Goal: Task Accomplishment & Management: Complete application form

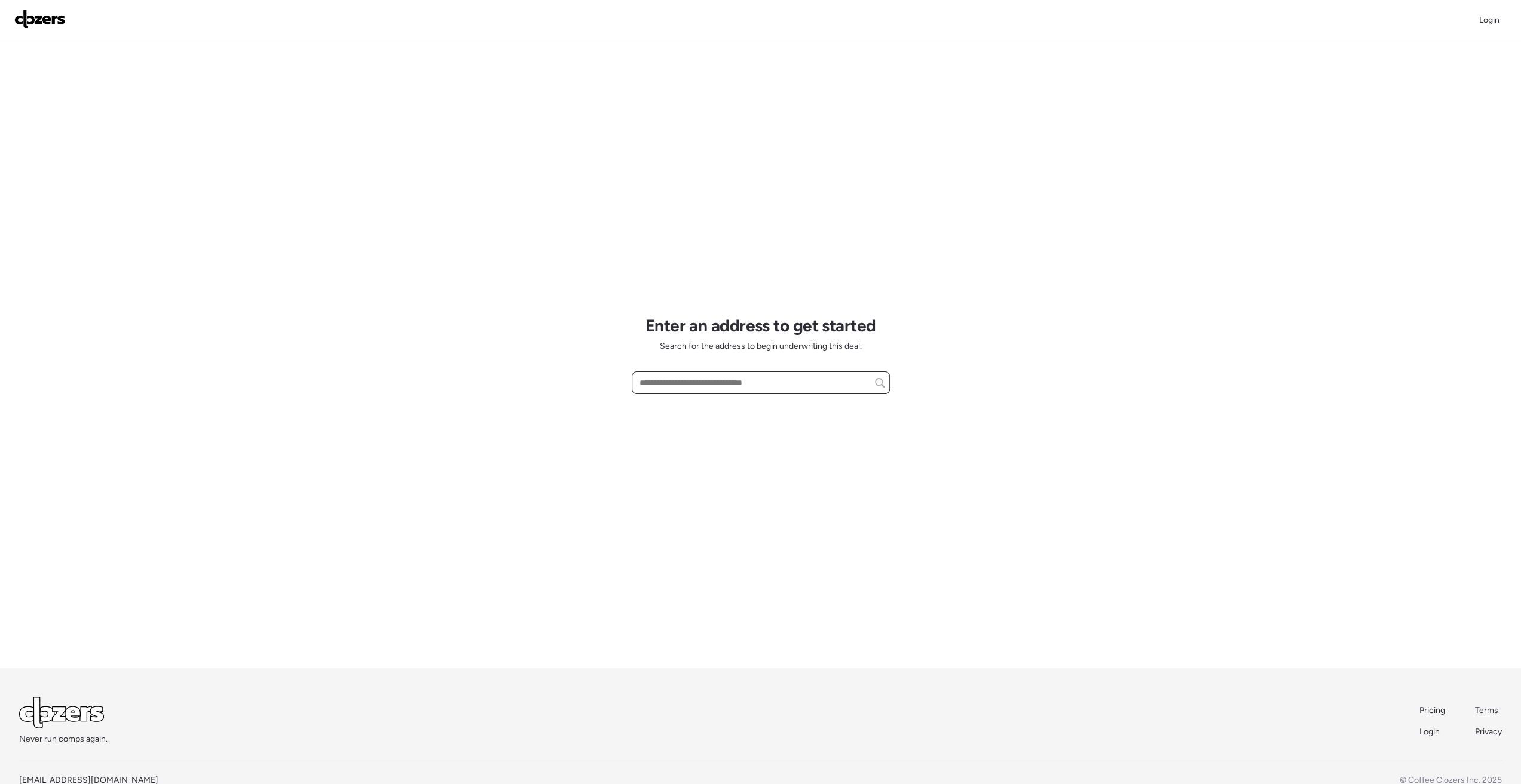
click at [752, 383] on input "text" at bounding box center [760, 383] width 248 height 16
click at [756, 387] on input "text" at bounding box center [760, 383] width 248 height 16
drag, startPoint x: 756, startPoint y: 380, endPoint x: 759, endPoint y: 388, distance: 8.5
click at [755, 382] on input "text" at bounding box center [760, 383] width 248 height 16
paste input "**********"
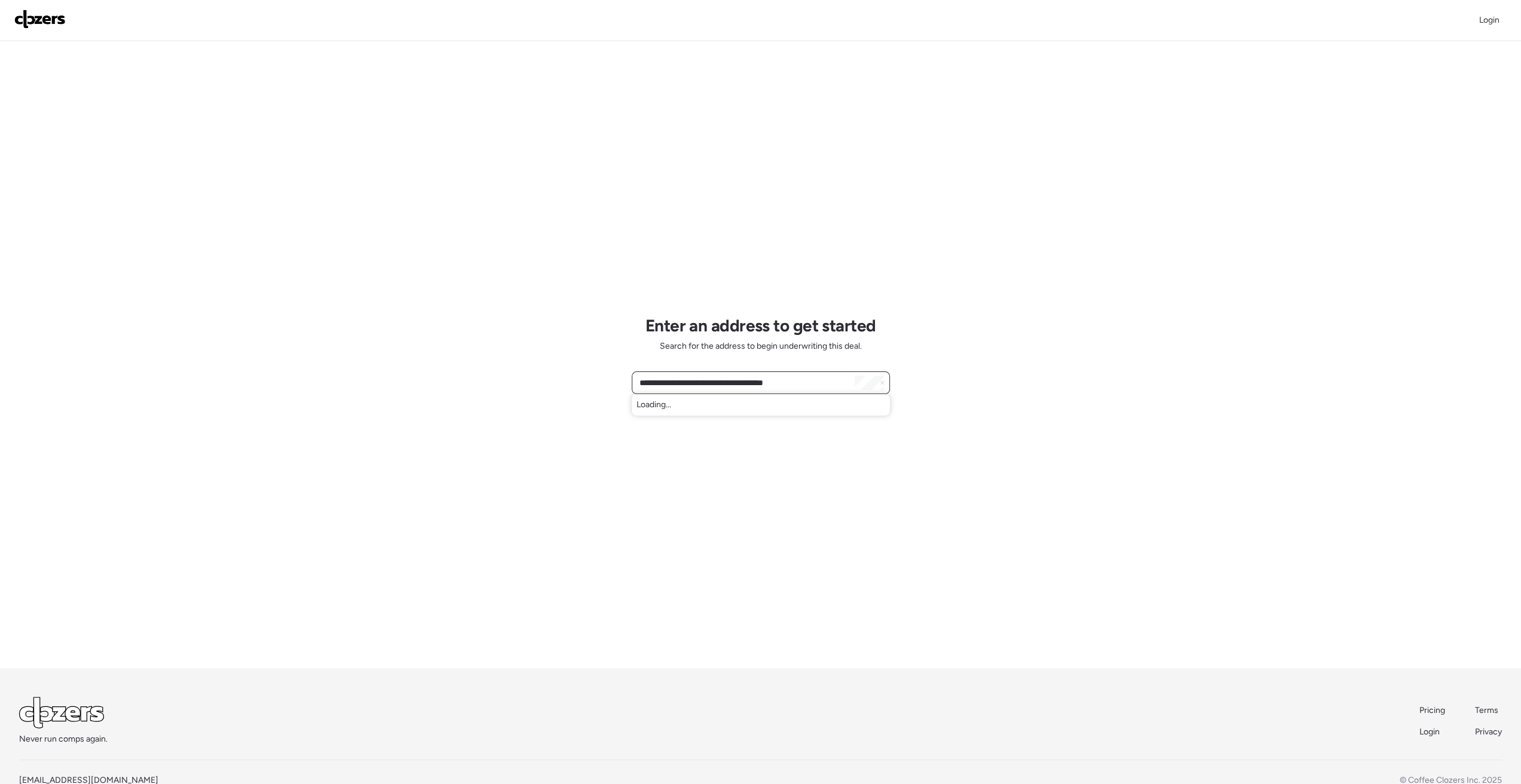
type input "**********"
click at [714, 410] on span "5537 W Orangewood Ave, Glendale, AZ, 85301" at bounding box center [675, 405] width 78 height 12
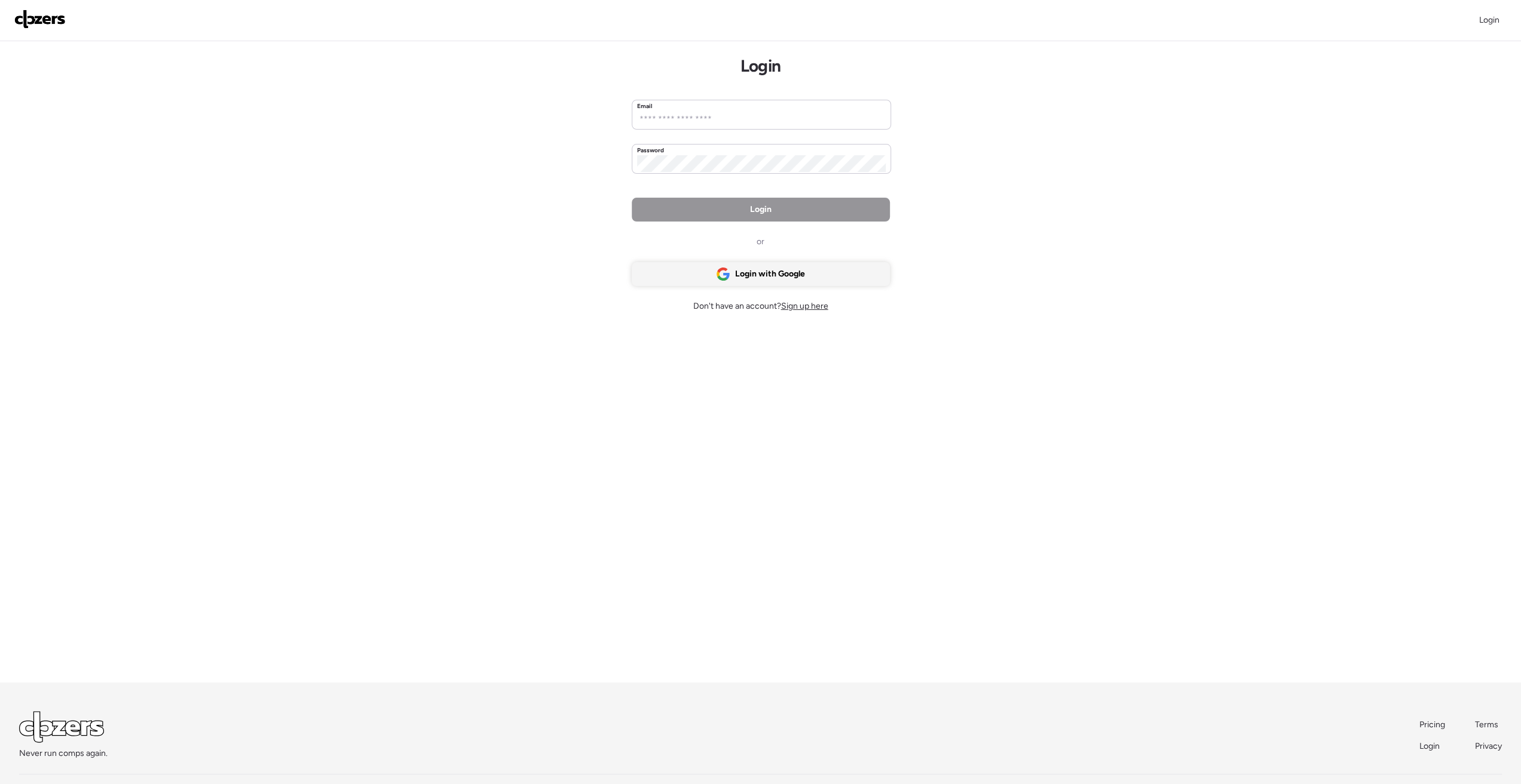
click at [780, 273] on span "Login with Google" at bounding box center [769, 274] width 70 height 12
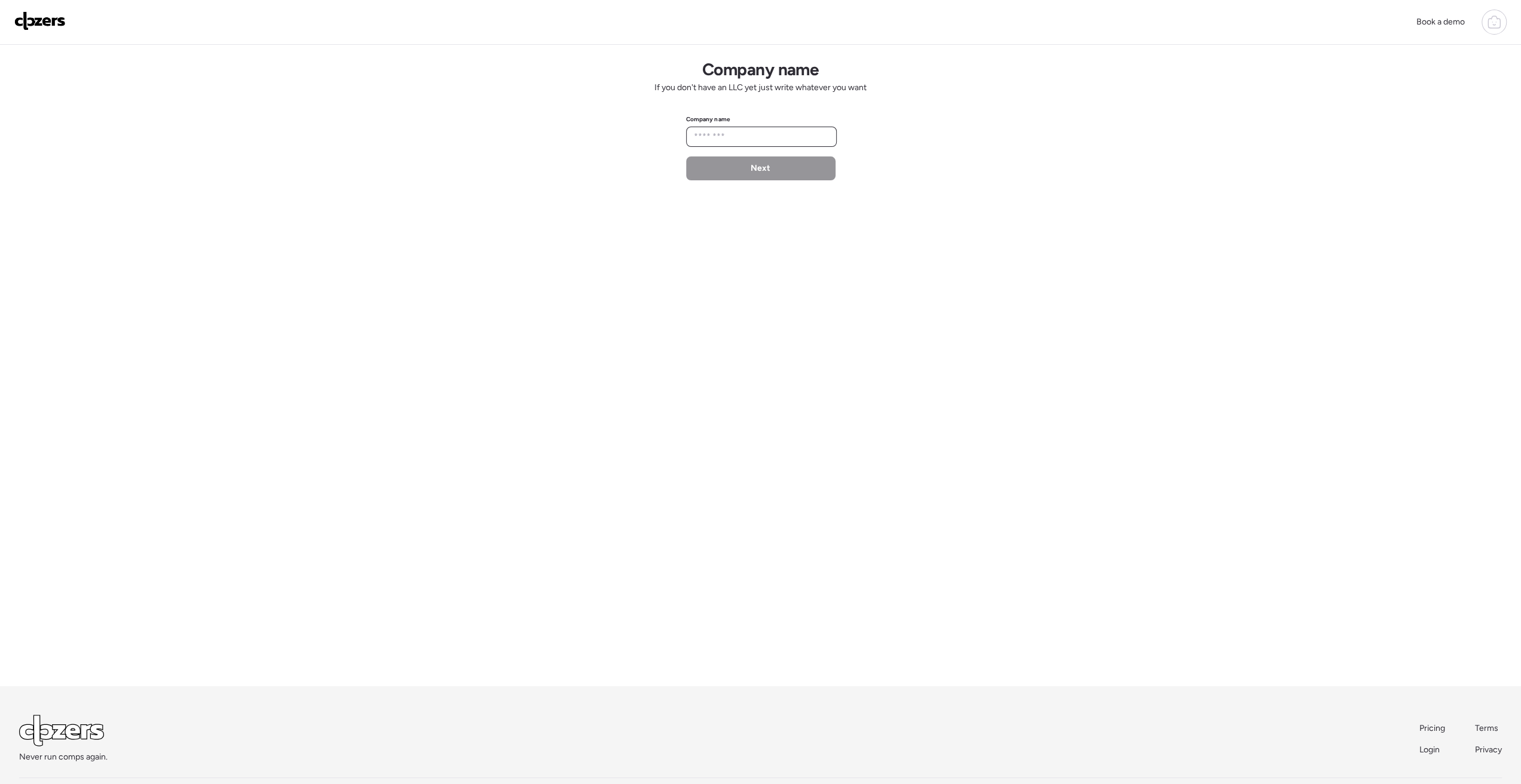
click at [723, 137] on input "text" at bounding box center [760, 137] width 140 height 16
drag, startPoint x: 876, startPoint y: 87, endPoint x: 704, endPoint y: 60, distance: 174.1
click at [704, 60] on div "Company name If you don't have an LLC yet just write whatever you want Company …" at bounding box center [760, 365] width 1521 height 642
drag, startPoint x: 759, startPoint y: 145, endPoint x: 758, endPoint y: 131, distance: 14.0
click at [758, 144] on input "text" at bounding box center [760, 137] width 140 height 16
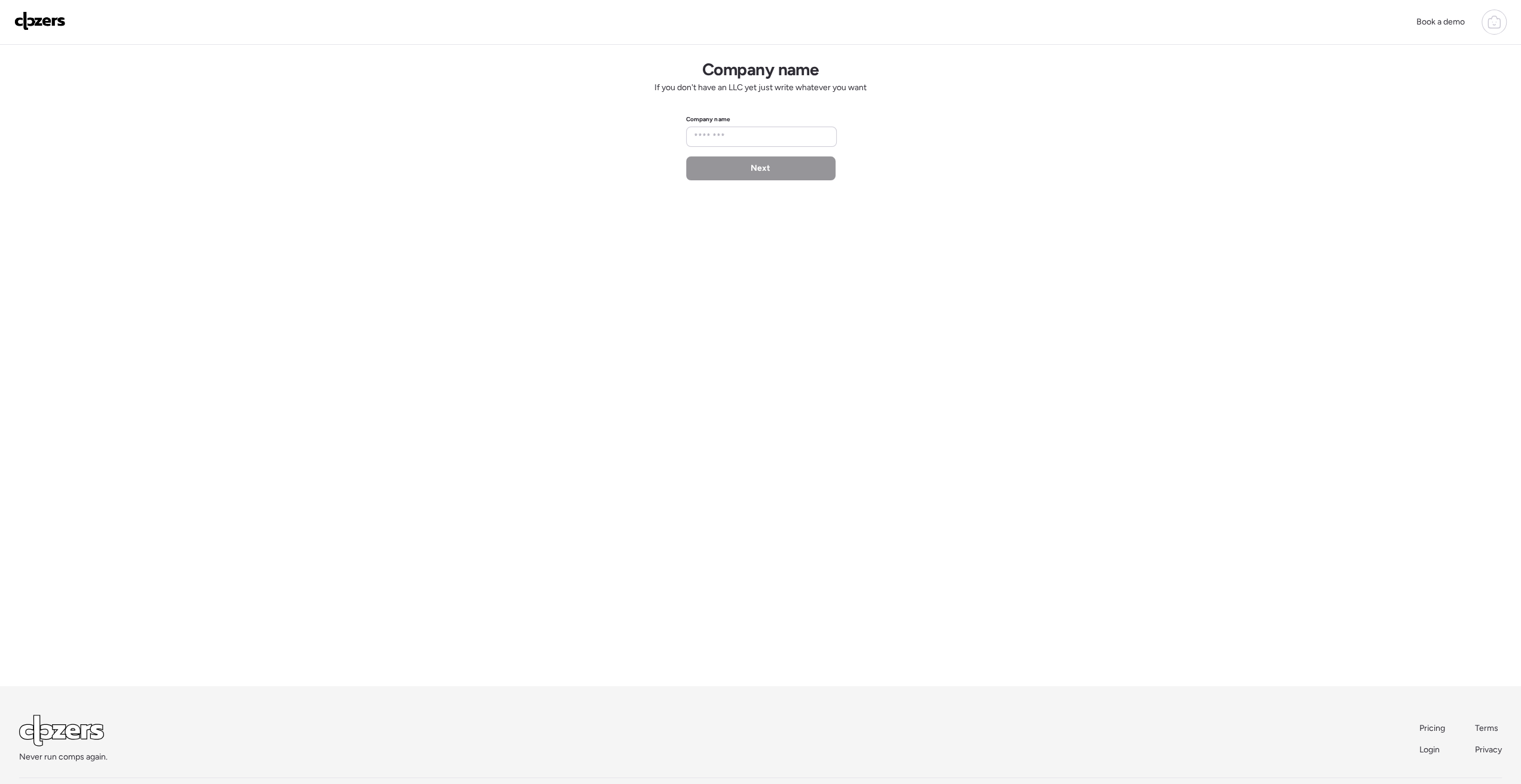
click at [734, 79] on h1 "Company name" at bounding box center [760, 69] width 116 height 20
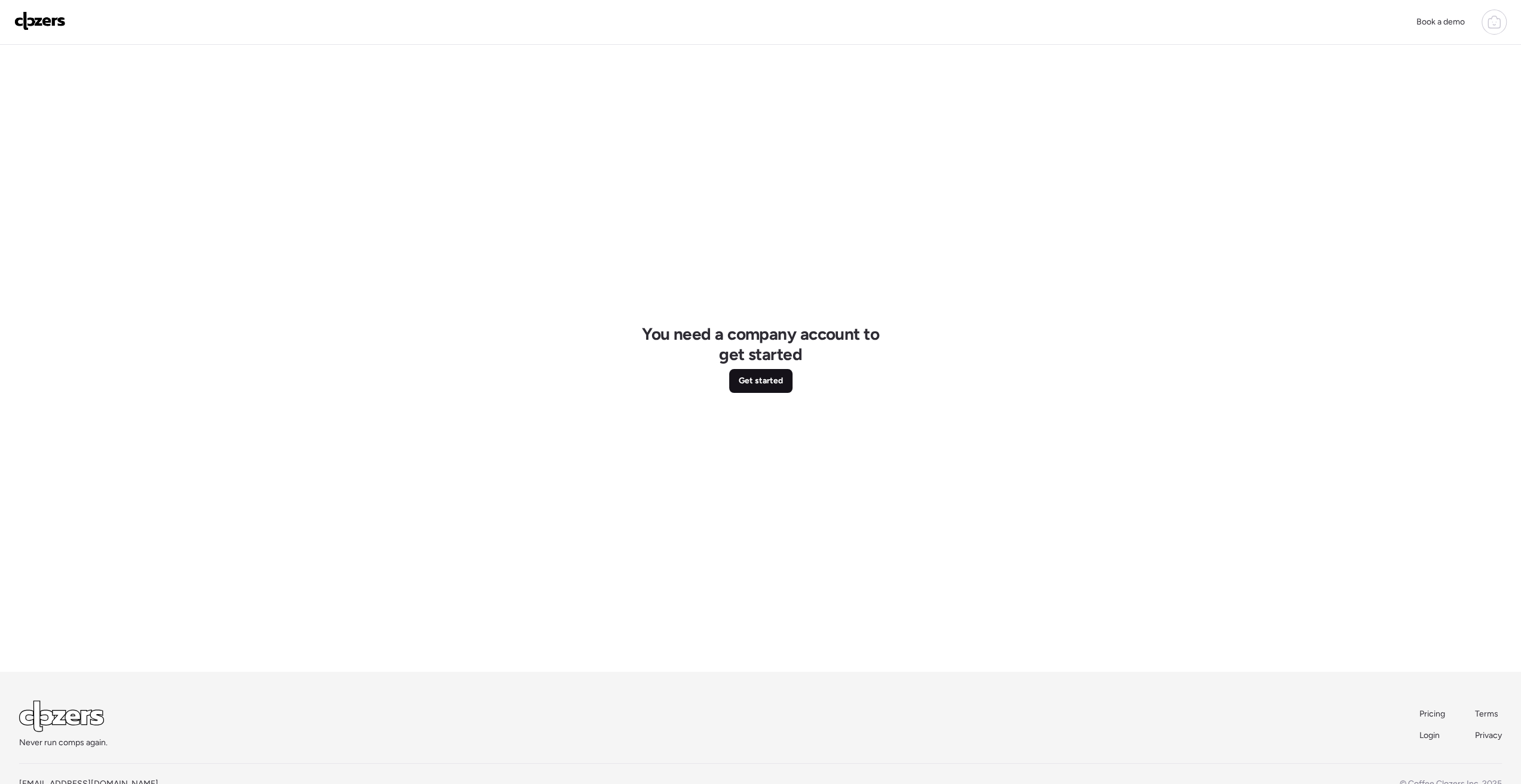
click at [764, 383] on span "Get started" at bounding box center [760, 381] width 44 height 12
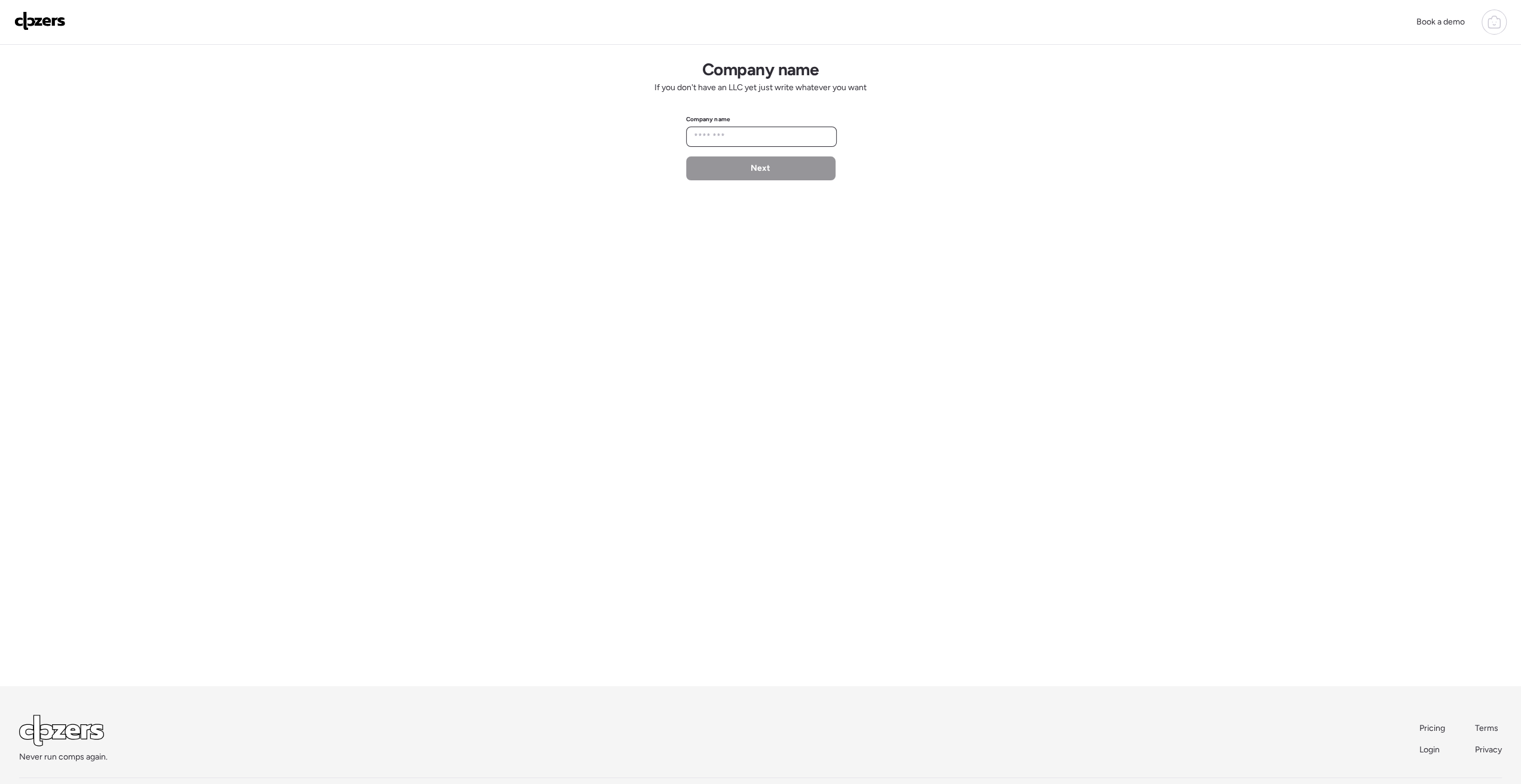
click at [743, 141] on input "text" at bounding box center [760, 137] width 140 height 16
click at [42, 15] on img at bounding box center [40, 20] width 52 height 19
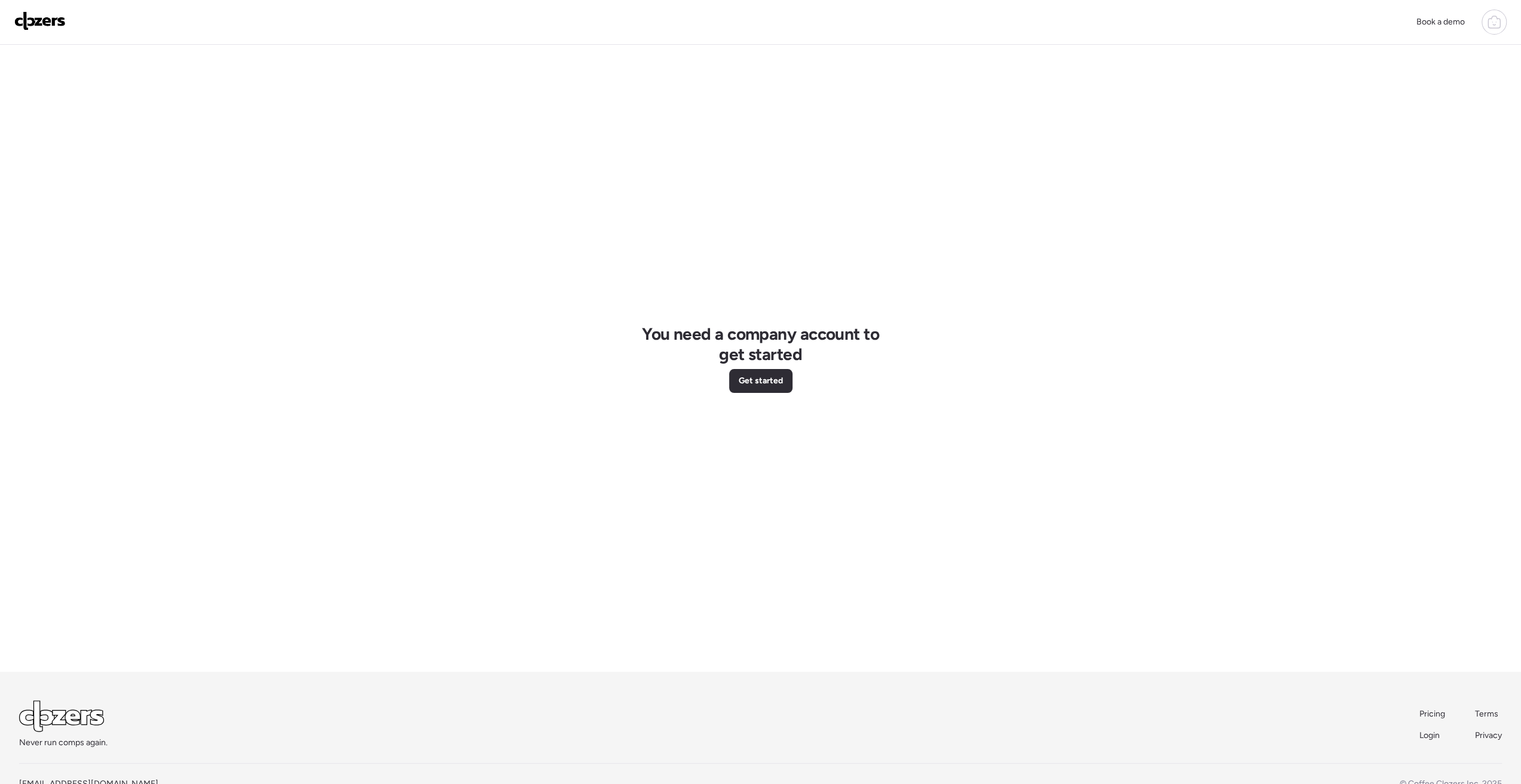
click at [1425, 737] on span "Login" at bounding box center [1429, 736] width 20 height 10
click at [1429, 738] on span "Login" at bounding box center [1429, 736] width 20 height 10
click at [1422, 738] on span "Login" at bounding box center [1429, 736] width 20 height 10
click at [1428, 737] on span "Login" at bounding box center [1429, 736] width 20 height 10
click at [1425, 733] on span "Login" at bounding box center [1429, 732] width 20 height 10
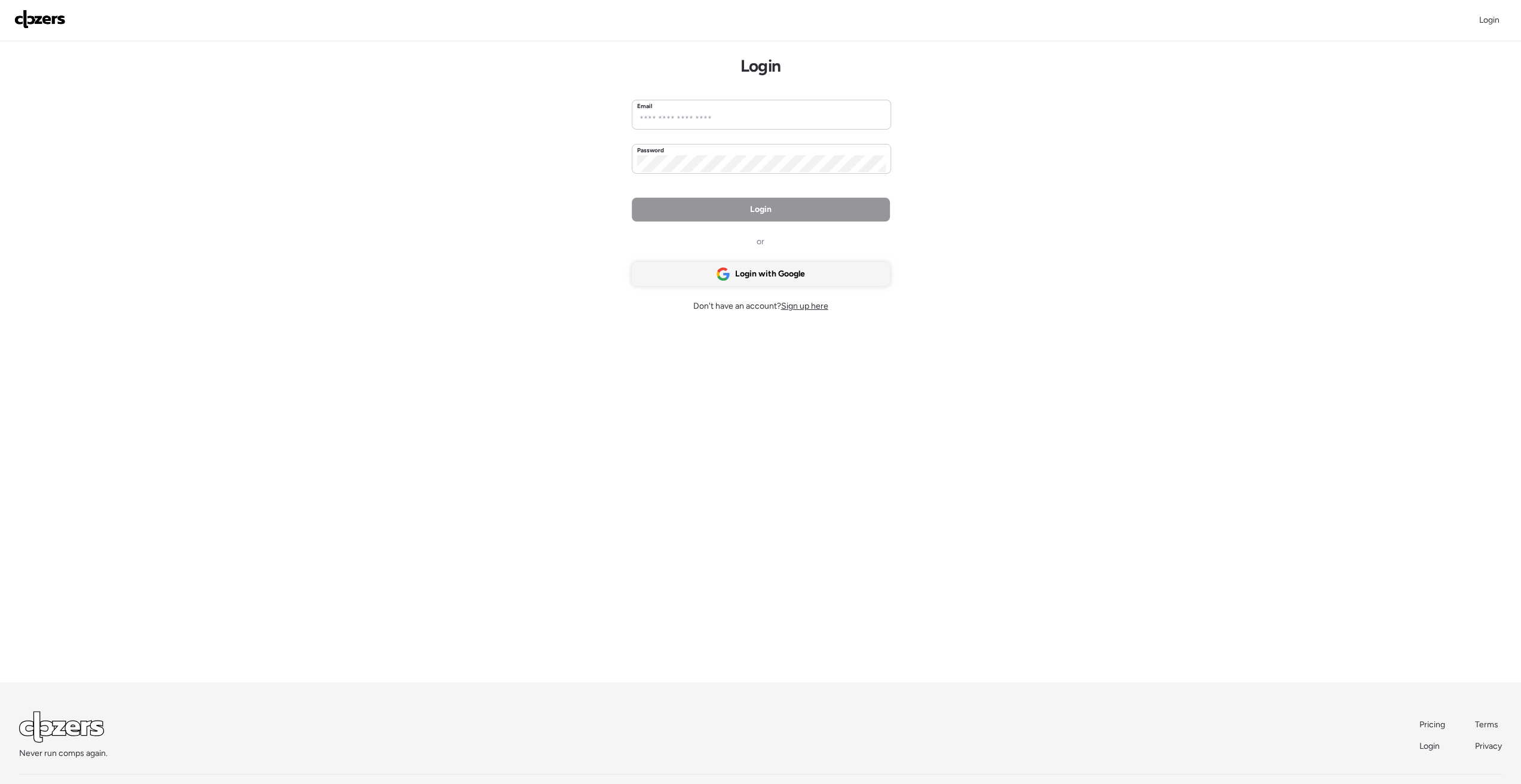
click at [762, 273] on span "Login with Google" at bounding box center [769, 274] width 70 height 12
click at [904, 201] on div "Login Login Email Password Login or Login with Google Don't have an account? Si…" at bounding box center [760, 414] width 1521 height 830
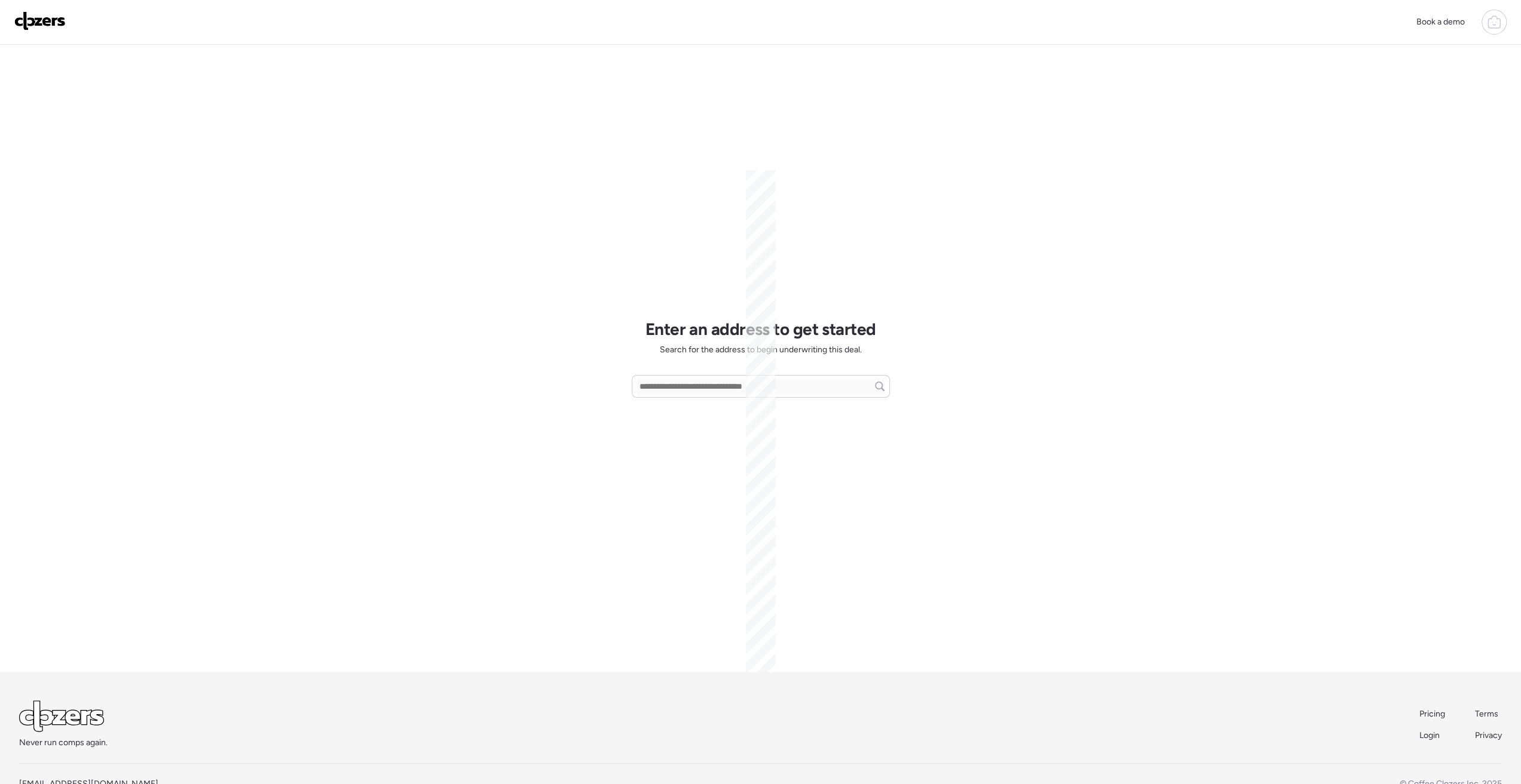
click at [958, 285] on div "Book a demo Enter an address to get started Search for the address to begin und…" at bounding box center [760, 410] width 1521 height 819
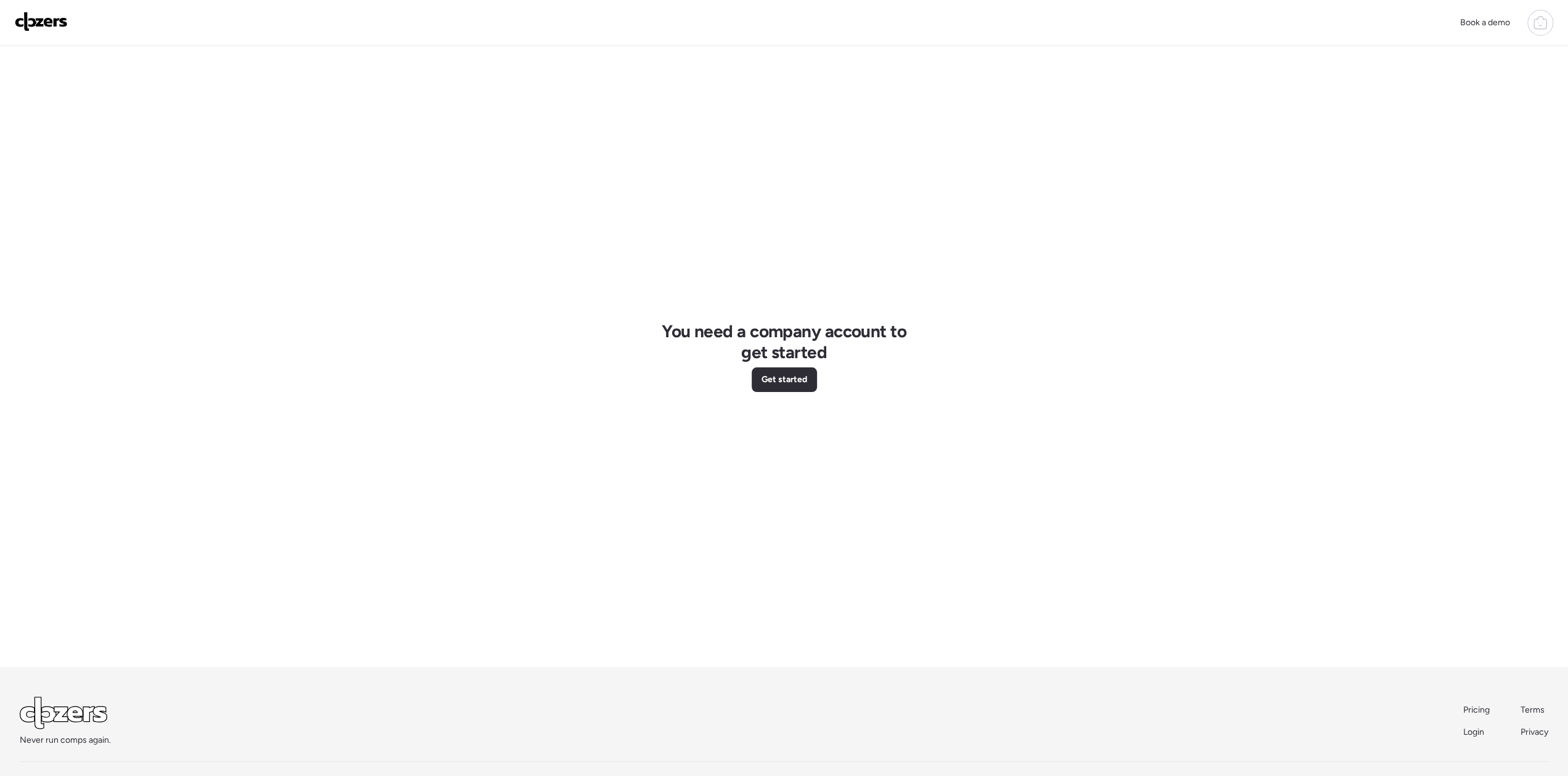
click at [492, 183] on div "Book a demo You need a company account to get started Get started Never run com…" at bounding box center [784, 409] width 1568 height 819
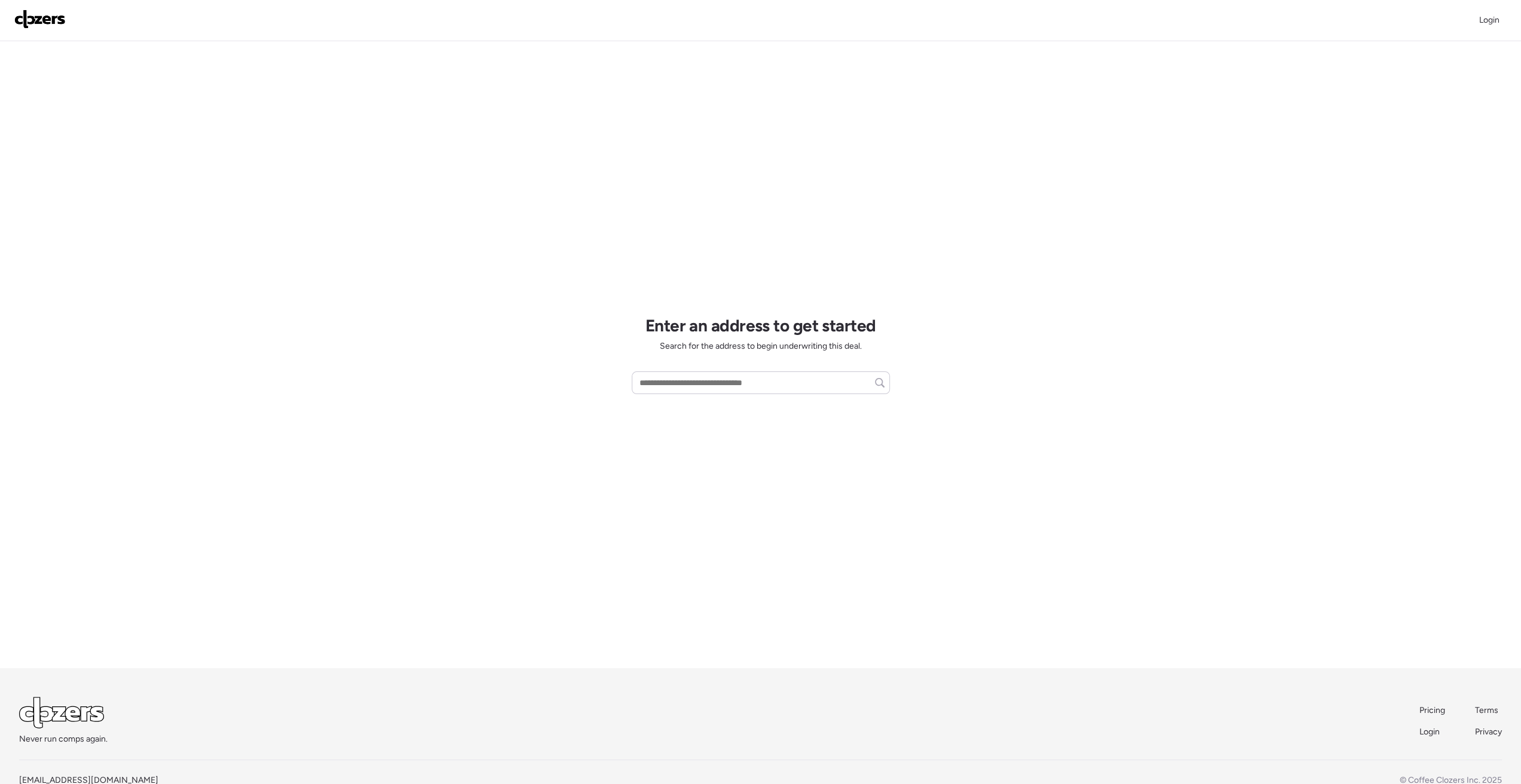
click at [1432, 737] on link "Login" at bounding box center [1432, 732] width 27 height 12
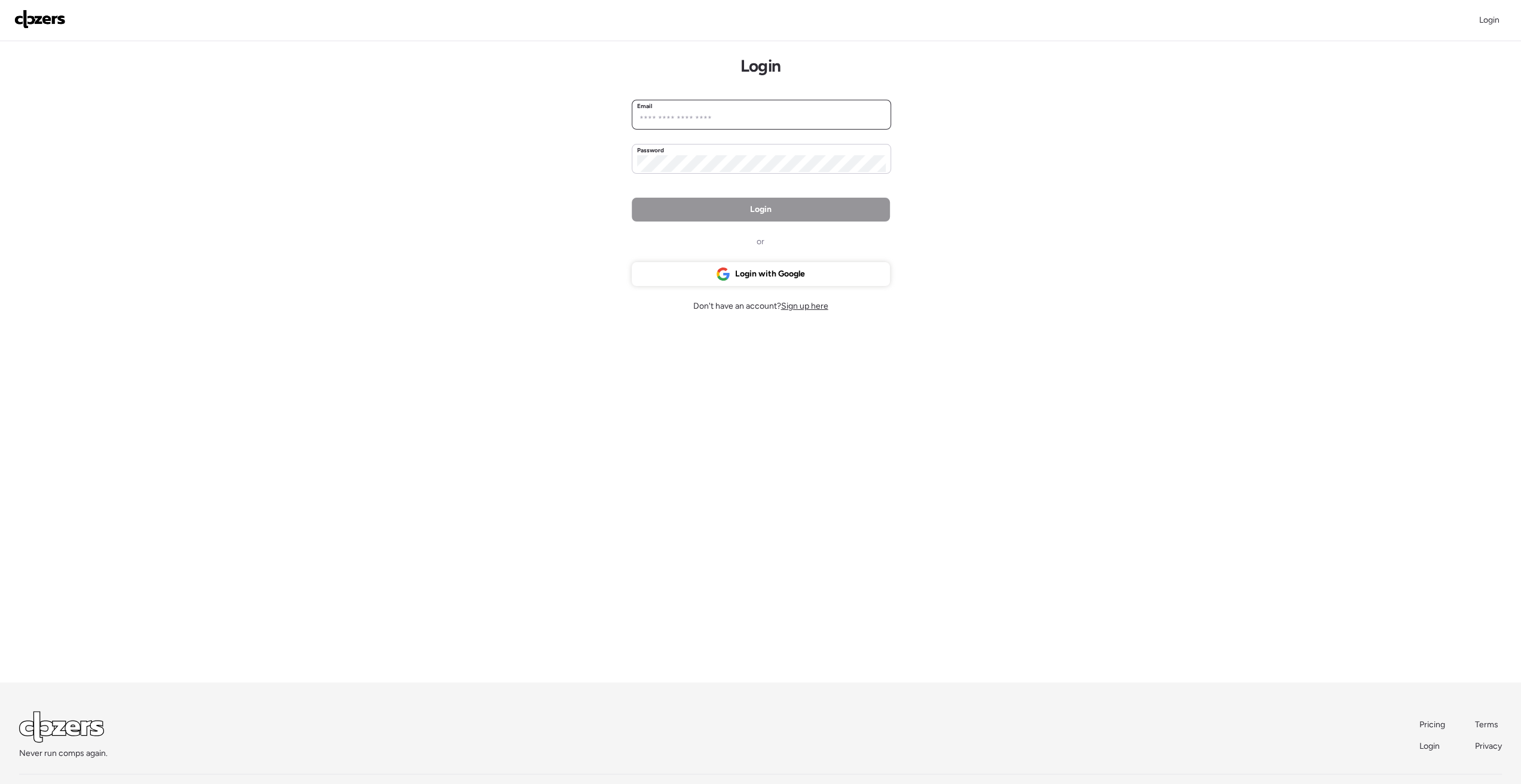
click at [725, 114] on input "email" at bounding box center [761, 119] width 249 height 16
click at [729, 123] on input "email" at bounding box center [761, 119] width 249 height 16
click at [686, 115] on input "email" at bounding box center [761, 119] width 249 height 16
click at [718, 116] on input "email" at bounding box center [761, 119] width 249 height 16
click at [1093, 150] on div "Login Login Email Password Login or Login with Google Don't have an account? Si…" at bounding box center [760, 414] width 1521 height 830
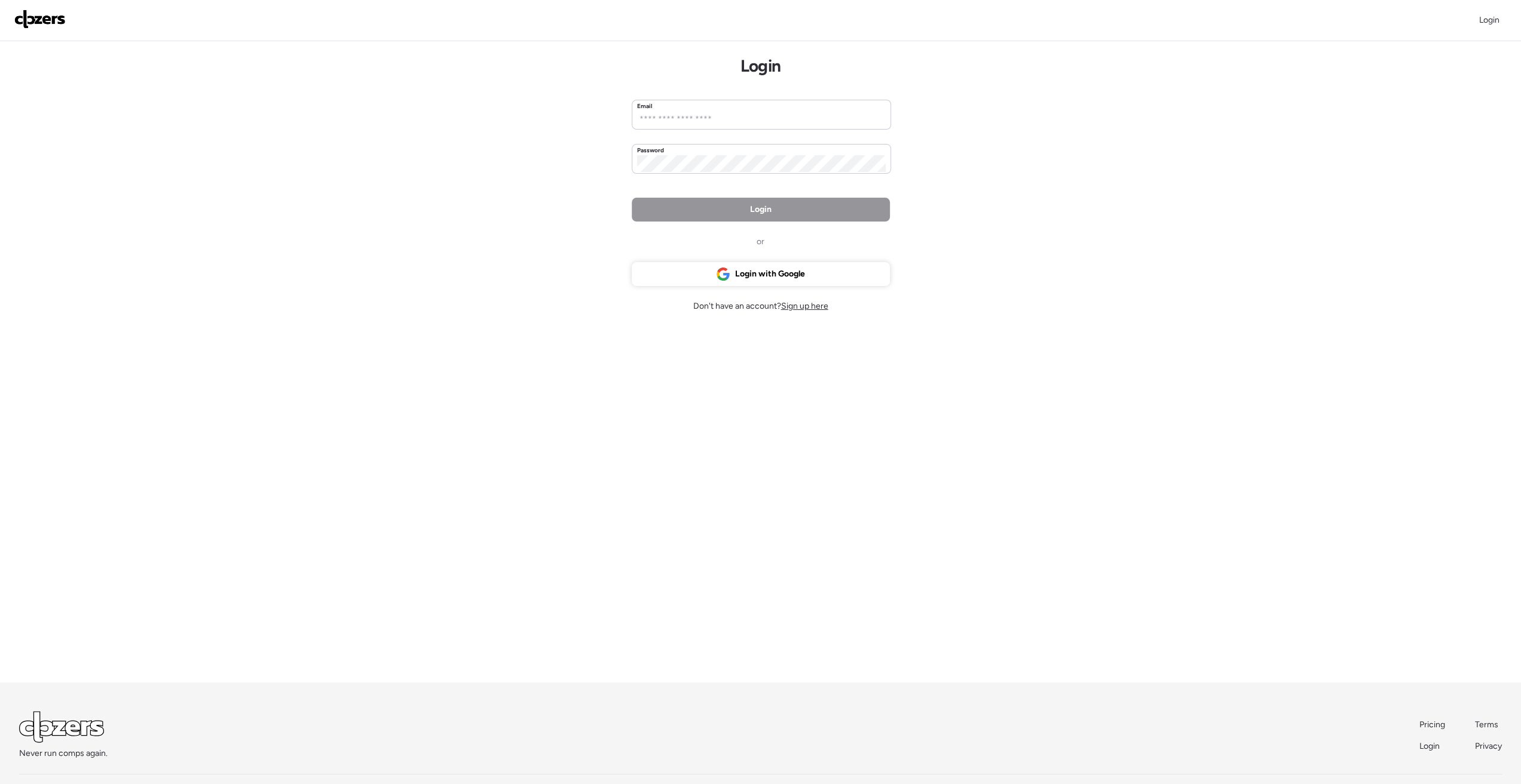
click at [1019, 161] on div "Login Login Email Password Login or Login with Google Don't have an account? Si…" at bounding box center [760, 414] width 1521 height 830
click at [716, 120] on input "email" at bounding box center [761, 119] width 249 height 16
click at [1214, 447] on div "Login Login Email Password Login or Login with Google Don't have an account? Si…" at bounding box center [760, 414] width 1521 height 830
click at [1413, 203] on div "Login Login Email Password Login or Login with Google Don't have an account? Si…" at bounding box center [760, 414] width 1521 height 830
click at [491, 103] on div "Login Login Email Password Login or Login with Google Don't have an account? Si…" at bounding box center [760, 414] width 1521 height 830
